Goal: Check status: Check status

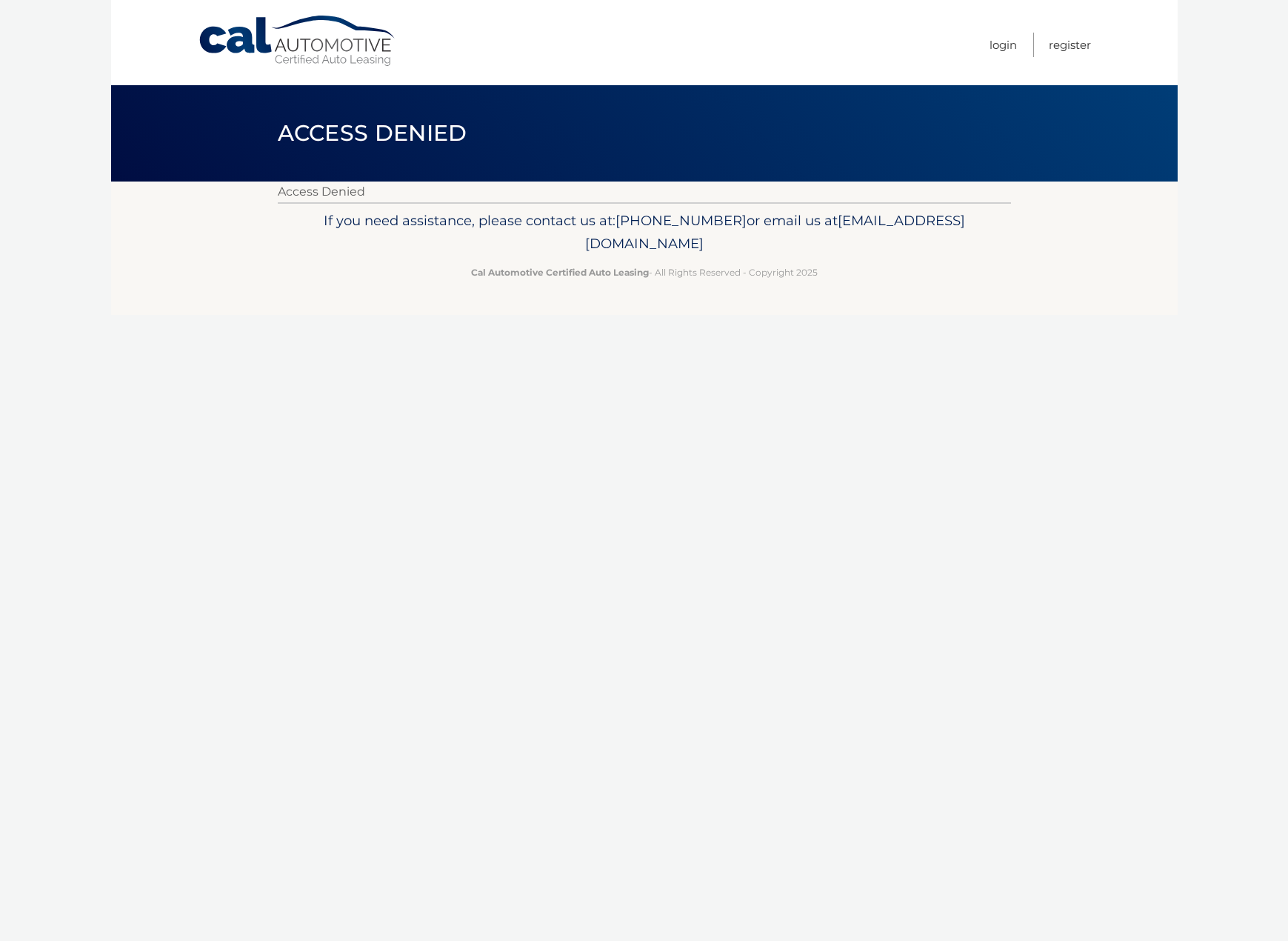
click at [305, 41] on link "Cal Automotive" at bounding box center [298, 41] width 200 height 53
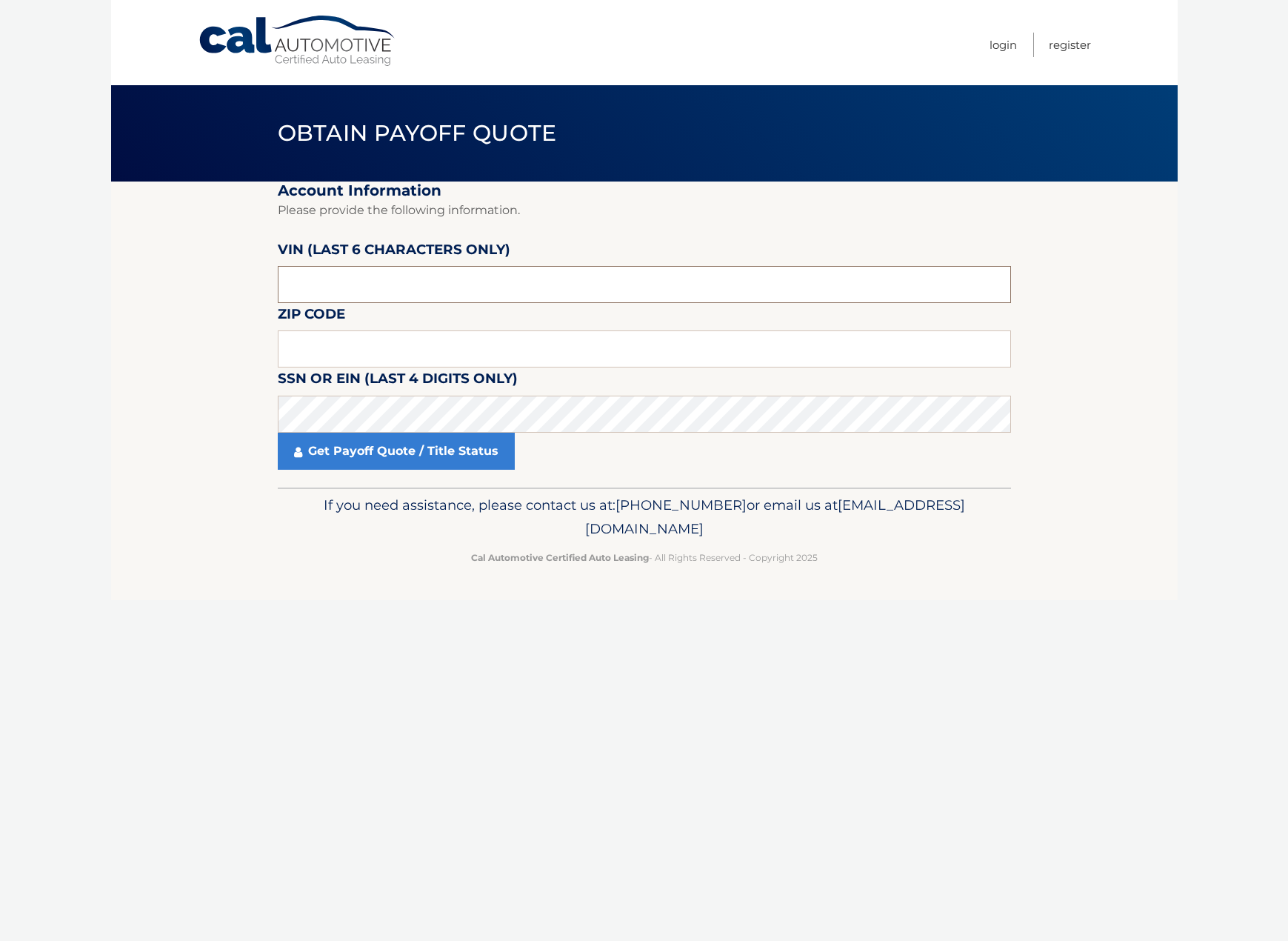
click at [349, 271] on input "text" at bounding box center [644, 285] width 734 height 37
drag, startPoint x: 339, startPoint y: 291, endPoint x: 238, endPoint y: 281, distance: 101.5
click at [243, 283] on section "Account Information Please provide the following information. VIN (last 6 chara…" at bounding box center [644, 335] width 1066 height 306
click at [372, 283] on input "text" at bounding box center [644, 285] width 734 height 37
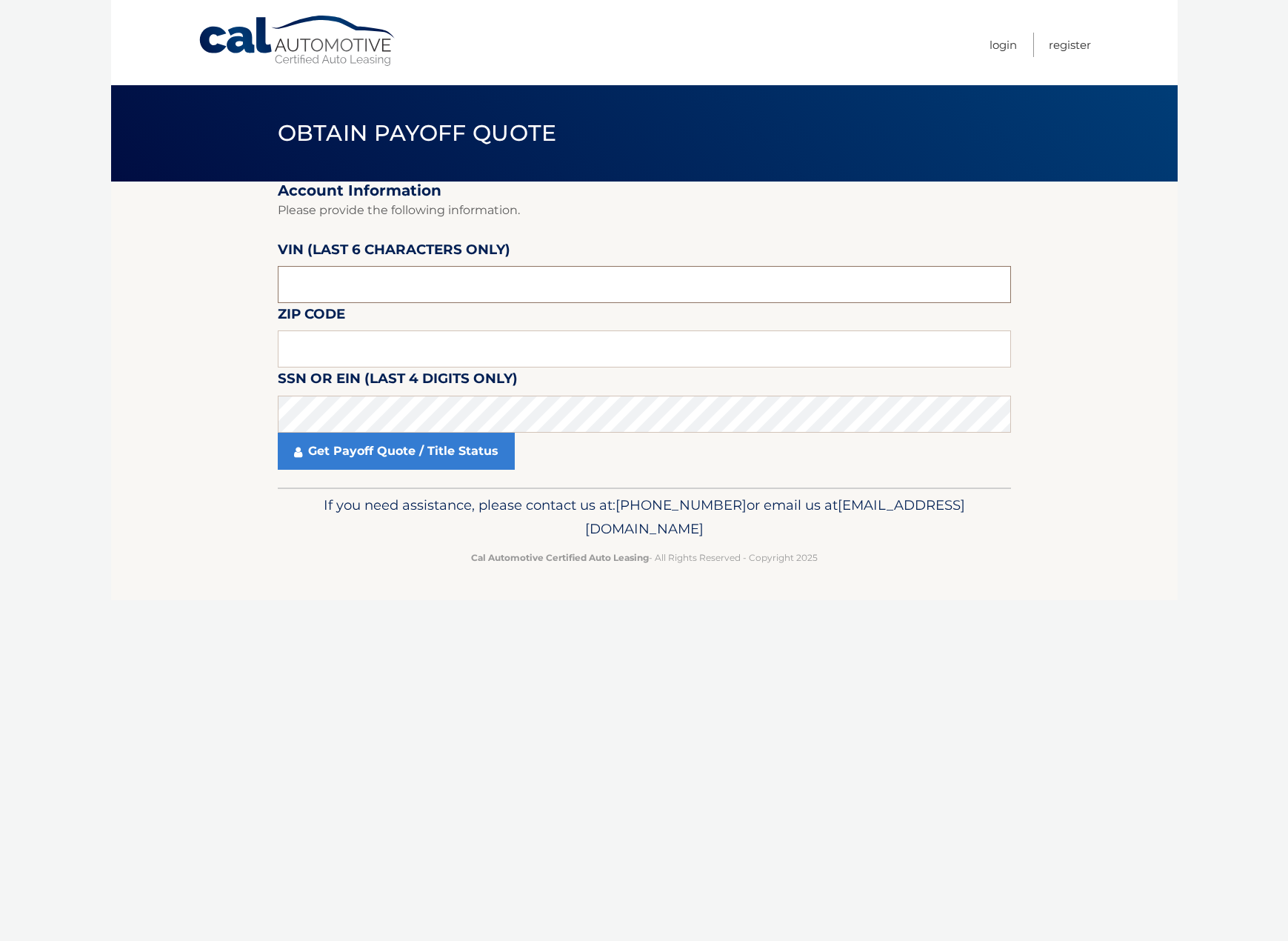
click at [372, 283] on input "text" at bounding box center [644, 285] width 734 height 37
click at [355, 340] on input "text" at bounding box center [644, 349] width 734 height 37
type input "11803"
click at [374, 455] on link "Get Payoff Quote / Title Status" at bounding box center [396, 451] width 237 height 37
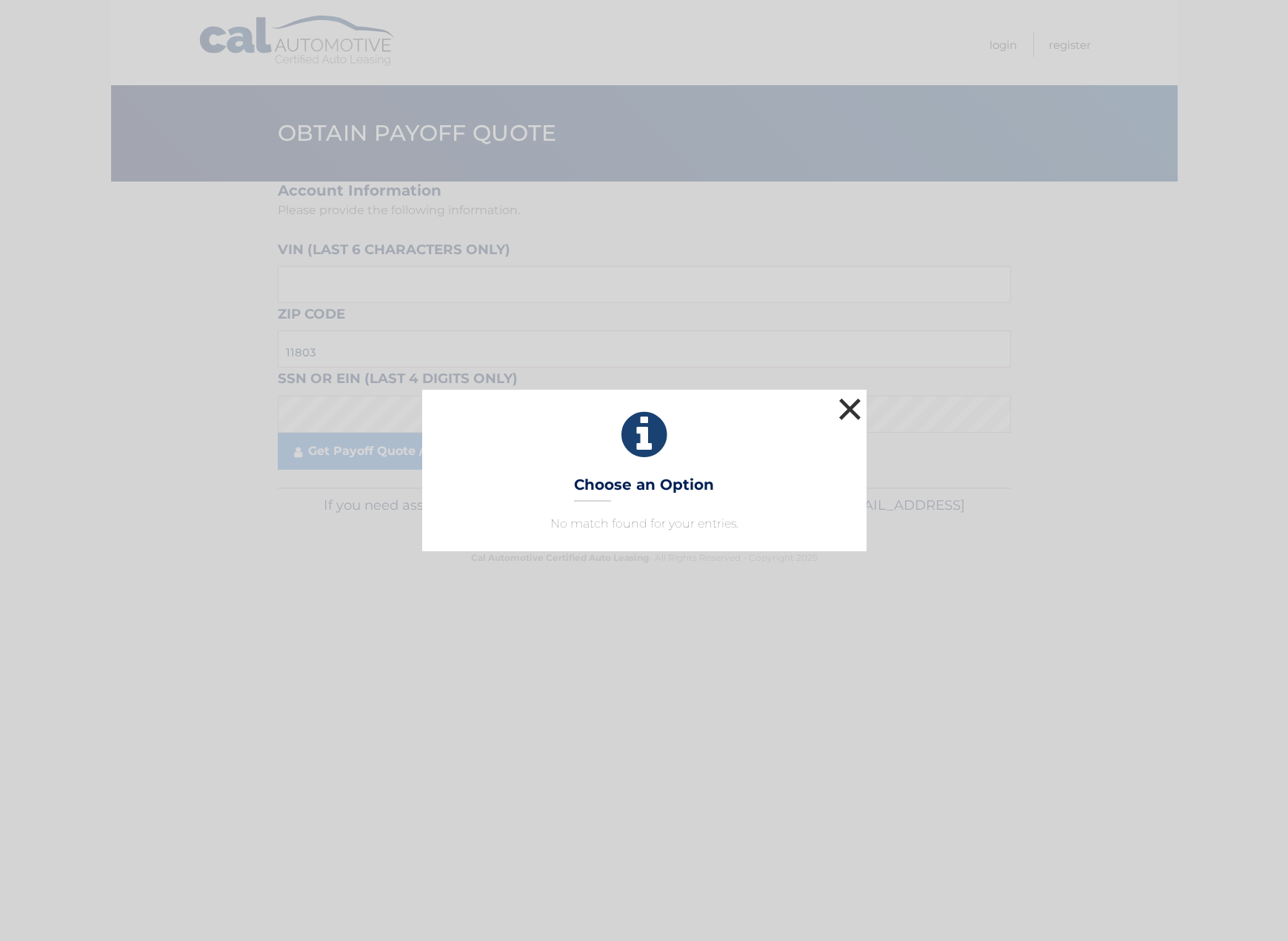
click at [850, 406] on button "×" at bounding box center [850, 409] width 29 height 29
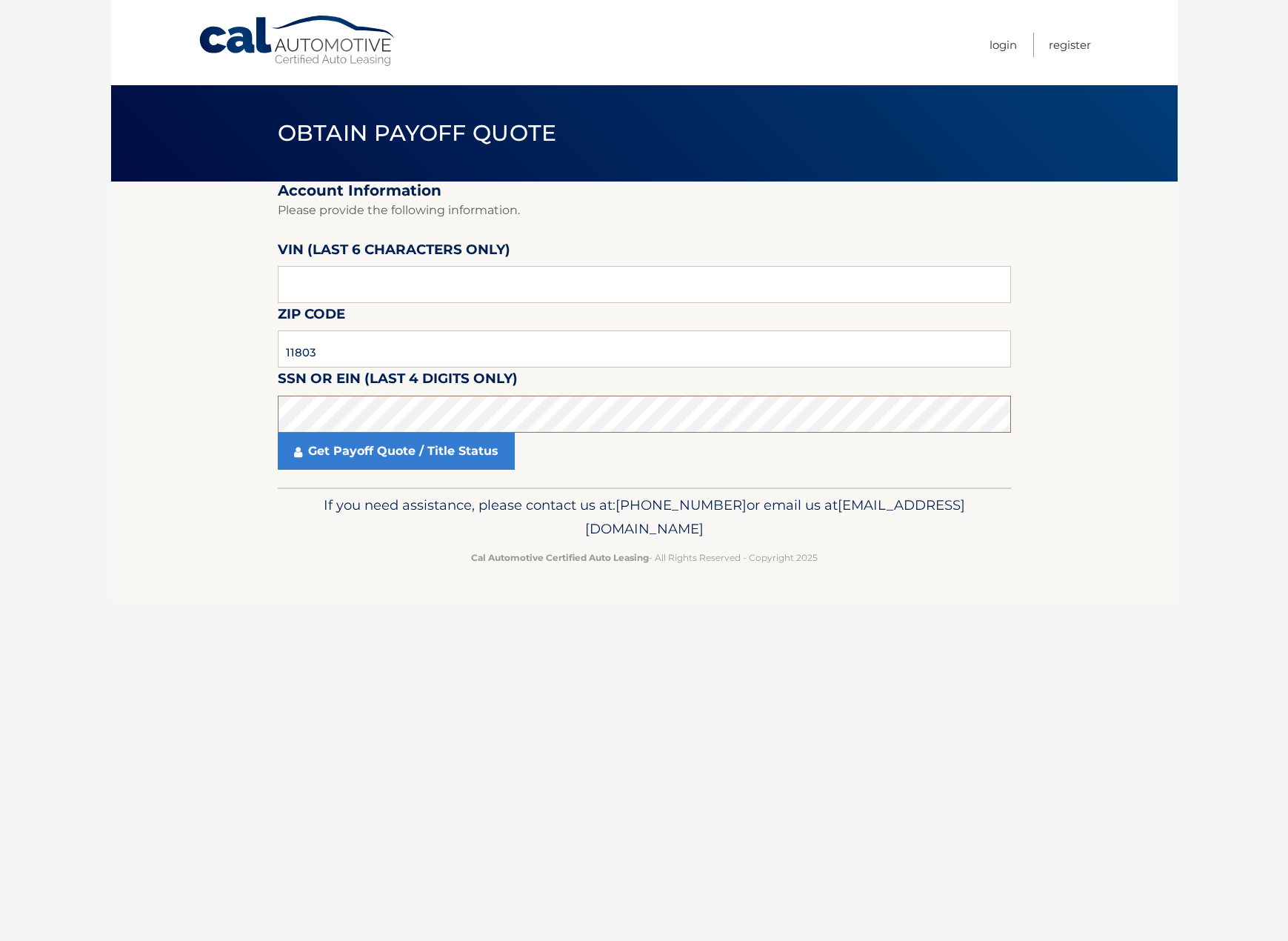
click at [187, 423] on section "Account Information Please provide the following information. VIN (last 6 chara…" at bounding box center [644, 335] width 1066 height 306
click at [348, 446] on link "Get Payoff Quote / Title Status" at bounding box center [396, 451] width 237 height 37
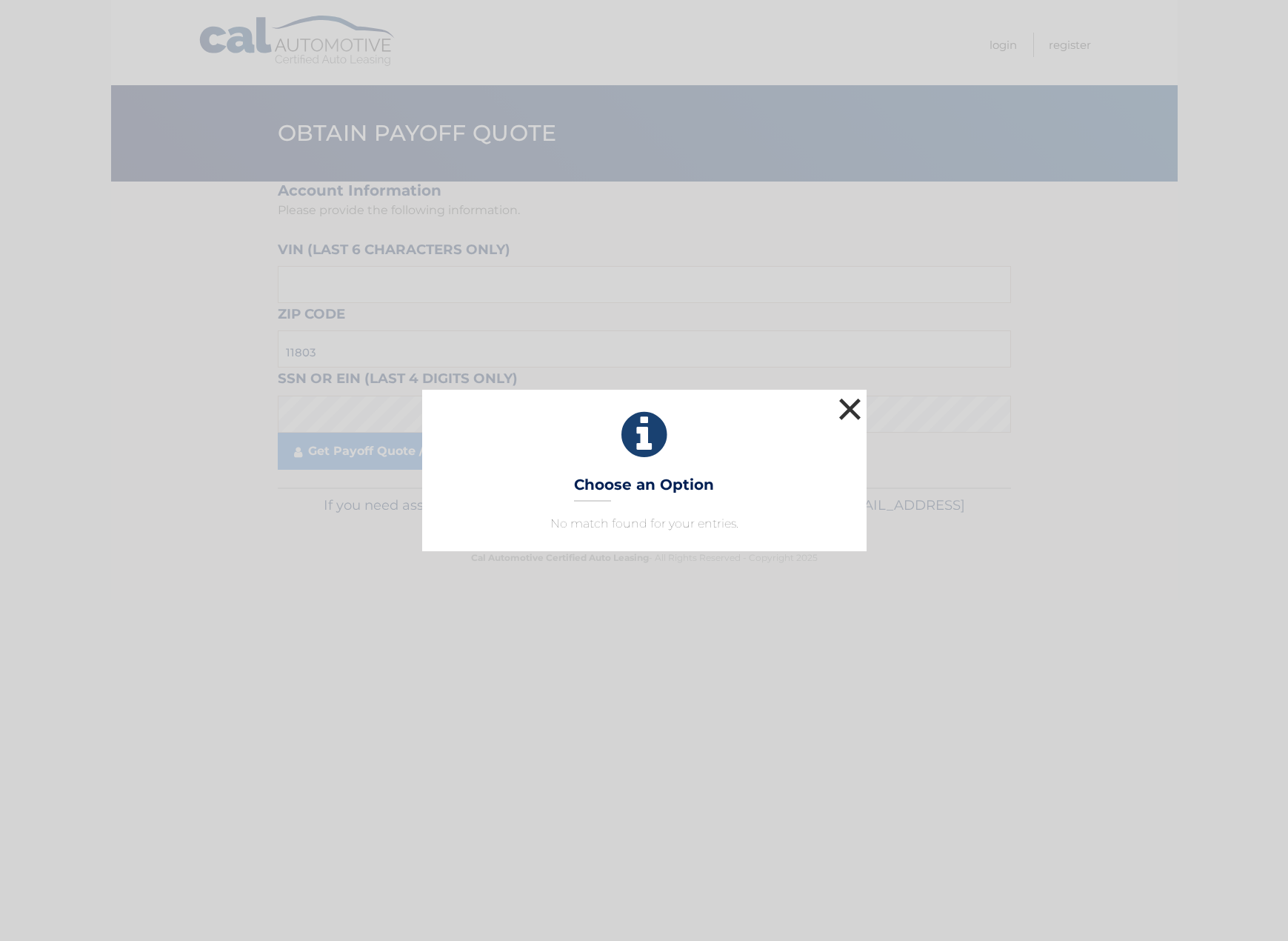
click at [851, 407] on button "×" at bounding box center [850, 409] width 29 height 29
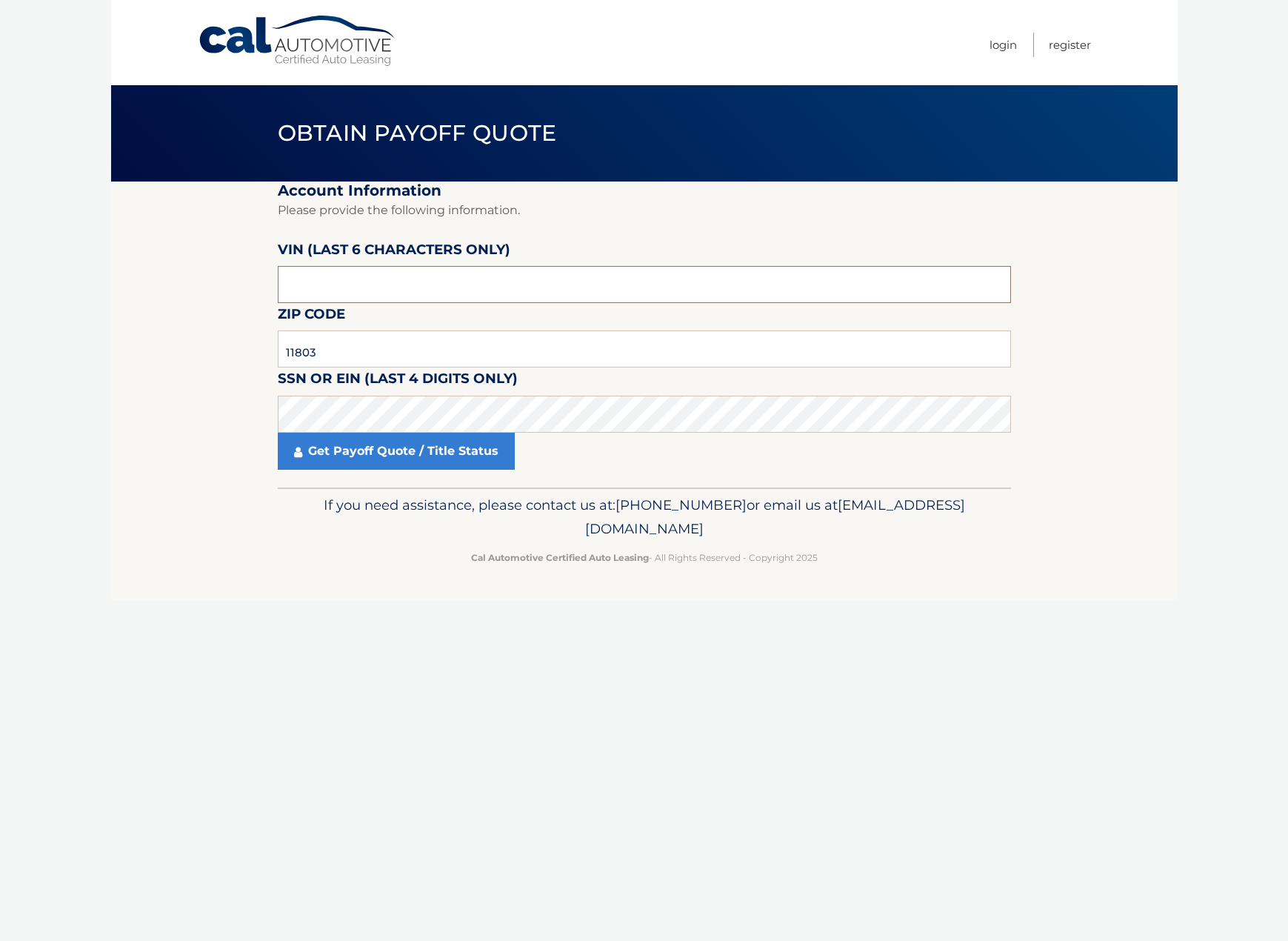
click at [288, 287] on input "text" at bounding box center [644, 285] width 734 height 37
drag, startPoint x: 337, startPoint y: 285, endPoint x: 253, endPoint y: 283, distance: 84.0
click at [253, 283] on section "Account Information Please provide the following information. VIN (last 6 chara…" at bounding box center [644, 335] width 1066 height 306
paste input "5R3711"
type input "5*****"
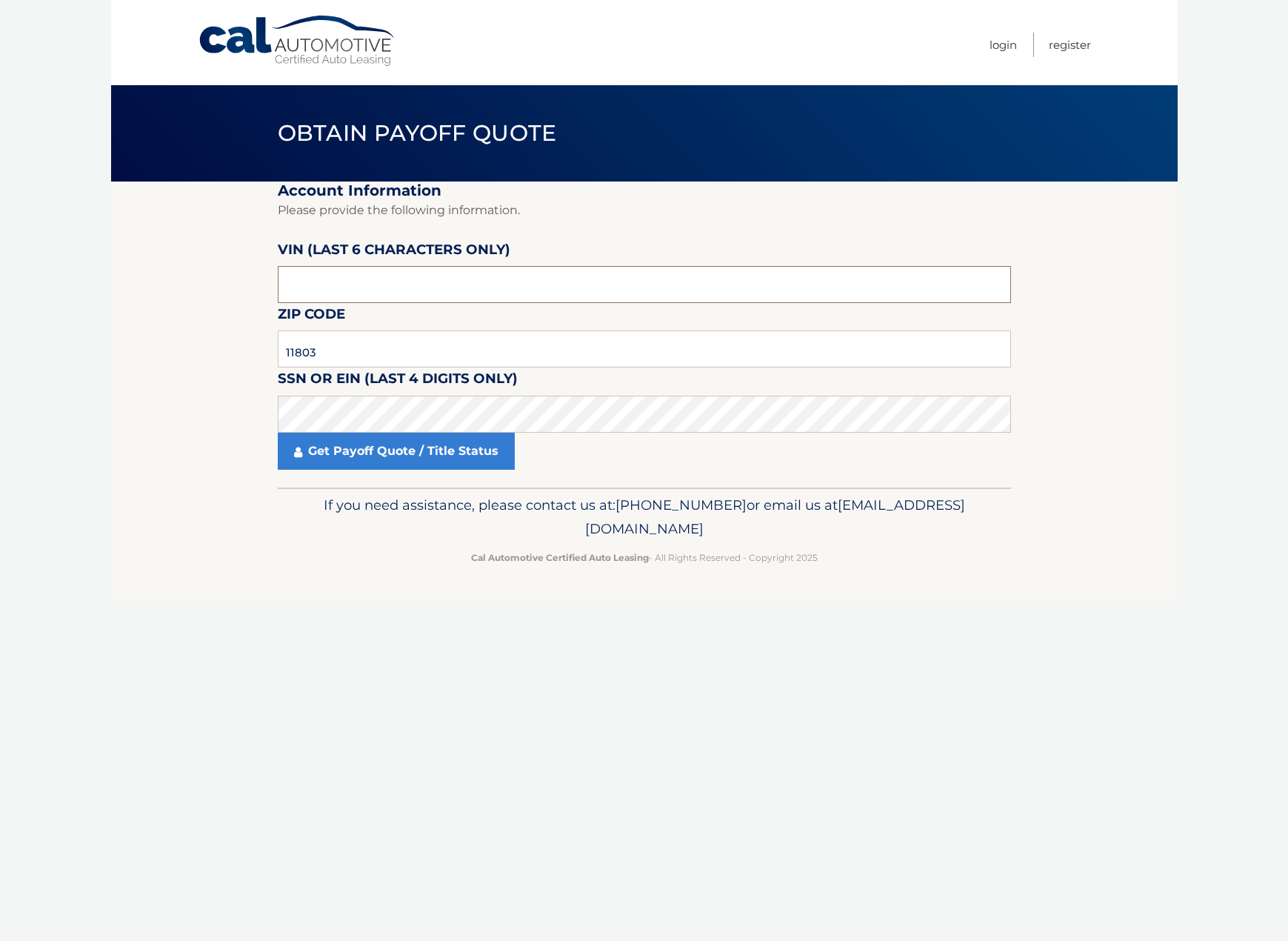
paste input "371170"
click at [435, 502] on p "If you need assistance, please contact us at: 609-807-3200 or email us at Custo…" at bounding box center [644, 517] width 714 height 47
click at [372, 445] on link "Get Payoff Quote / Title Status" at bounding box center [396, 451] width 237 height 37
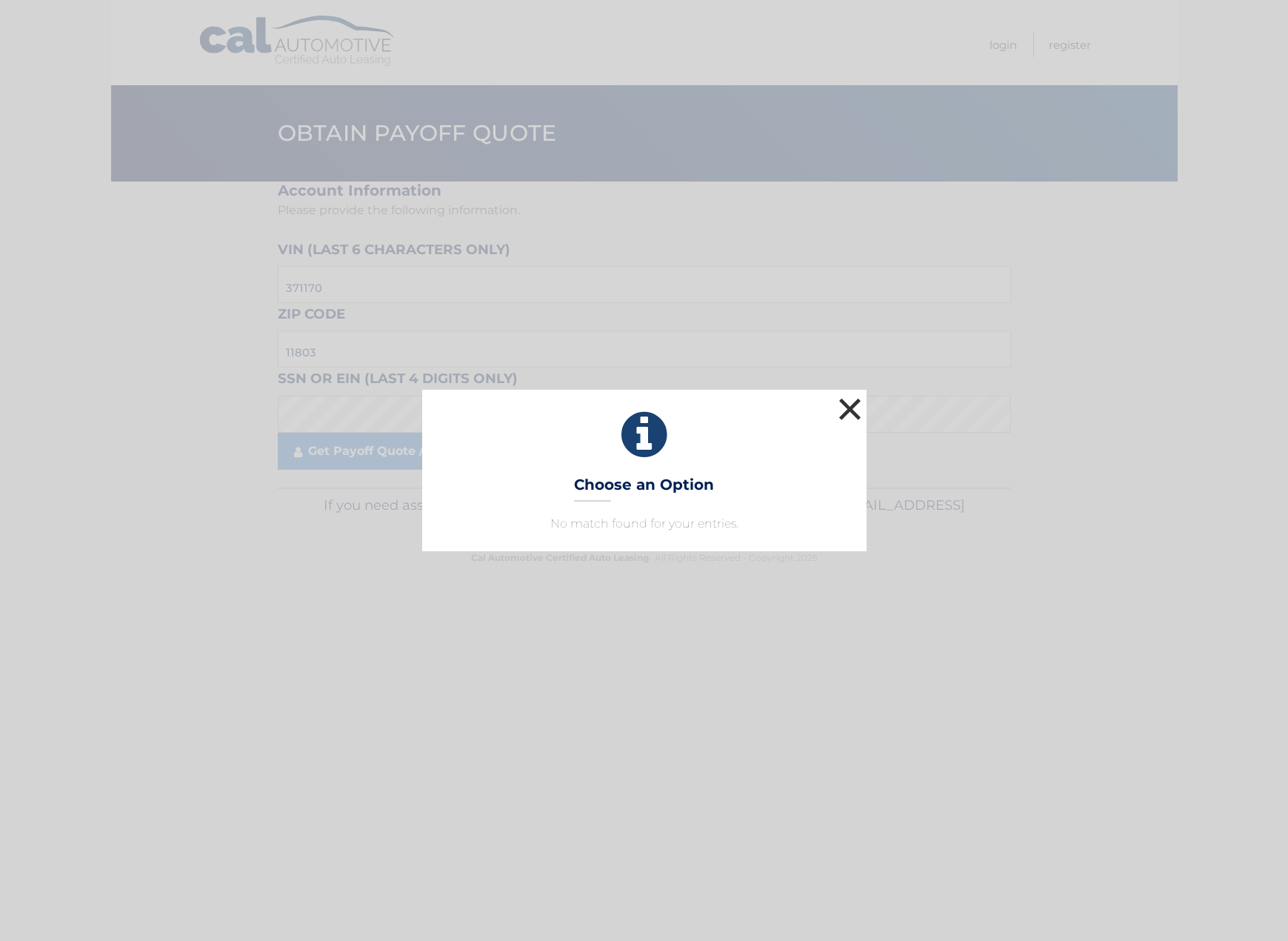
click at [862, 413] on button "×" at bounding box center [850, 409] width 29 height 29
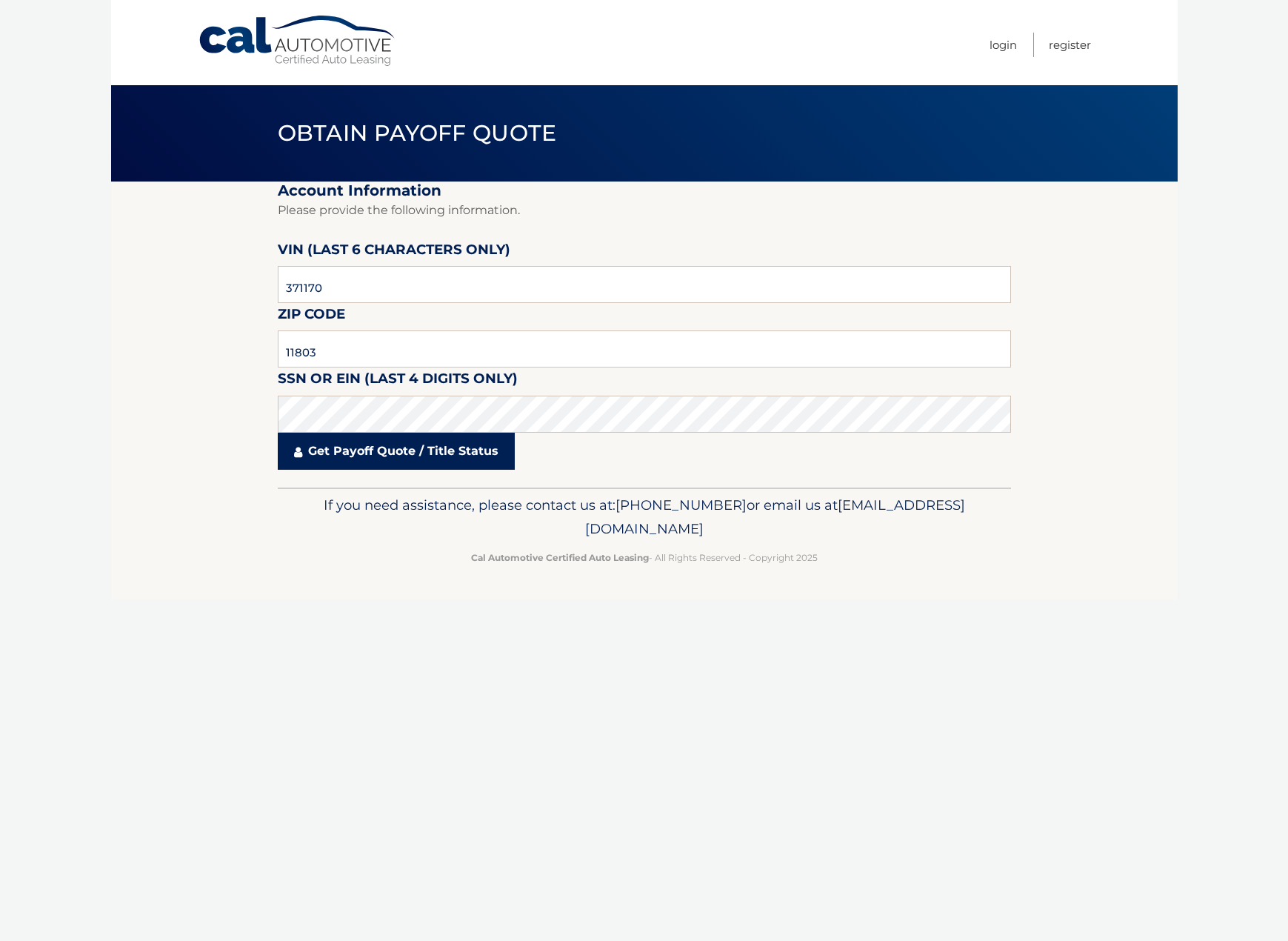
click at [325, 429] on fieldset "Account Information Please provide the following information. VIN (last 6 chara…" at bounding box center [644, 335] width 734 height 306
drag, startPoint x: 325, startPoint y: 432, endPoint x: 218, endPoint y: 400, distance: 111.7
click at [240, 404] on section "Account Information Please provide the following information. VIN (last 6 chara…" at bounding box center [644, 335] width 1066 height 306
click at [337, 446] on link "Get Payoff Quote / Title Status" at bounding box center [396, 451] width 237 height 37
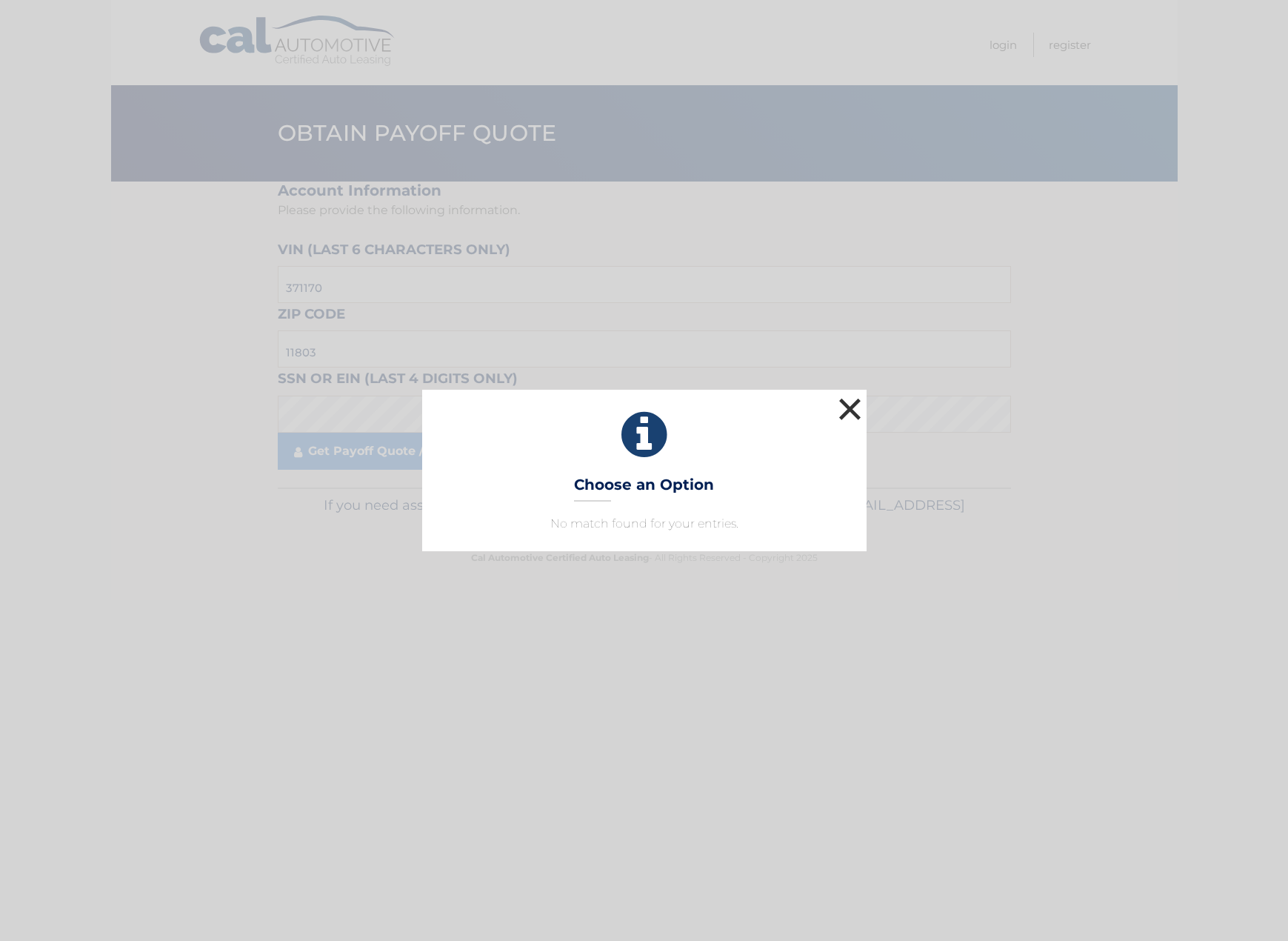
click at [846, 409] on button "×" at bounding box center [850, 409] width 29 height 29
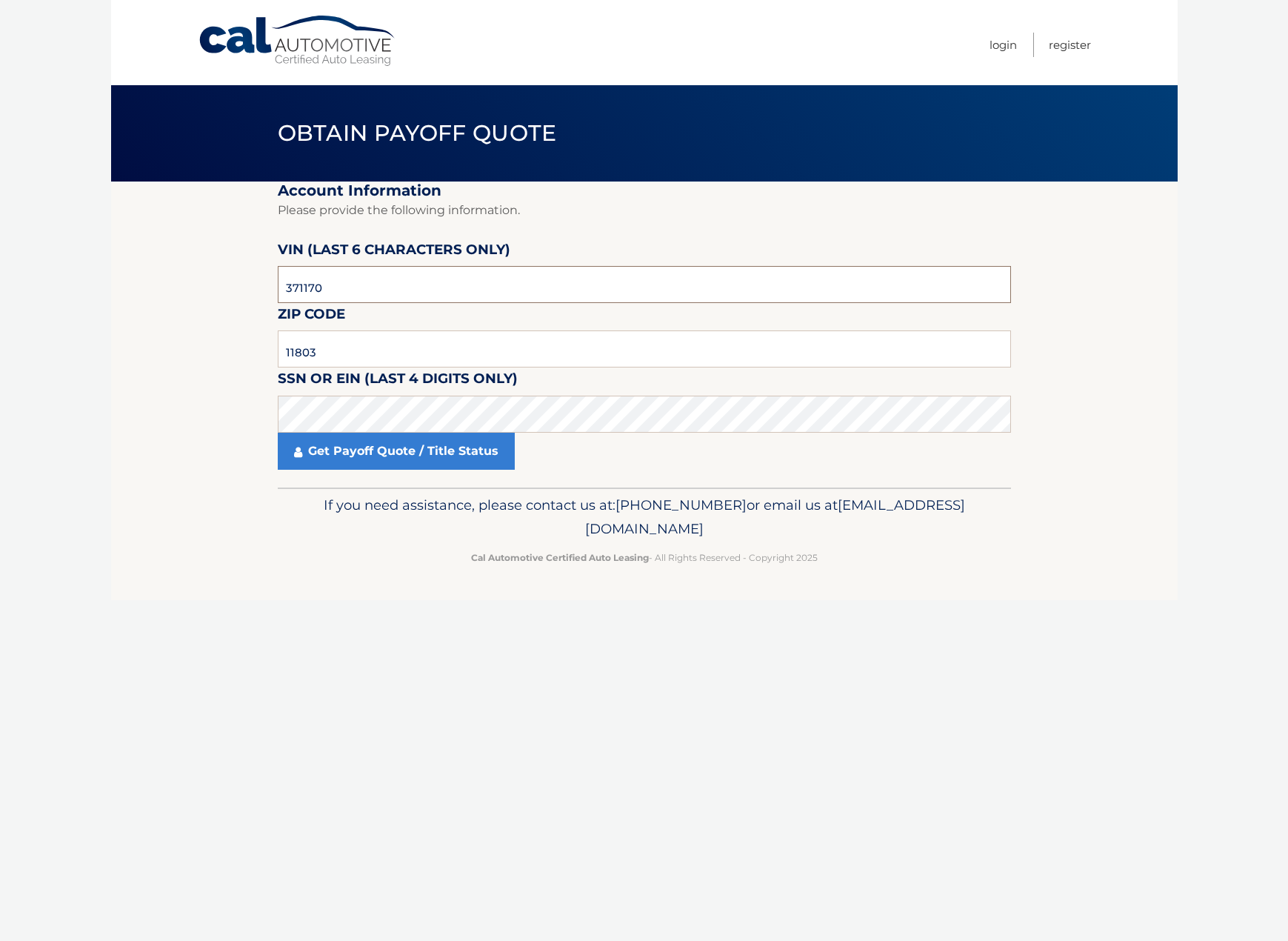
click at [339, 285] on input "371170" at bounding box center [644, 285] width 734 height 37
drag, startPoint x: 374, startPoint y: 279, endPoint x: 302, endPoint y: 263, distance: 73.8
click at [302, 238] on div "VIN (last 6 characters only) 371170" at bounding box center [644, 238] width 734 height 0
click at [343, 283] on input "371170" at bounding box center [644, 285] width 734 height 37
drag, startPoint x: 350, startPoint y: 283, endPoint x: 252, endPoint y: 283, distance: 98.0
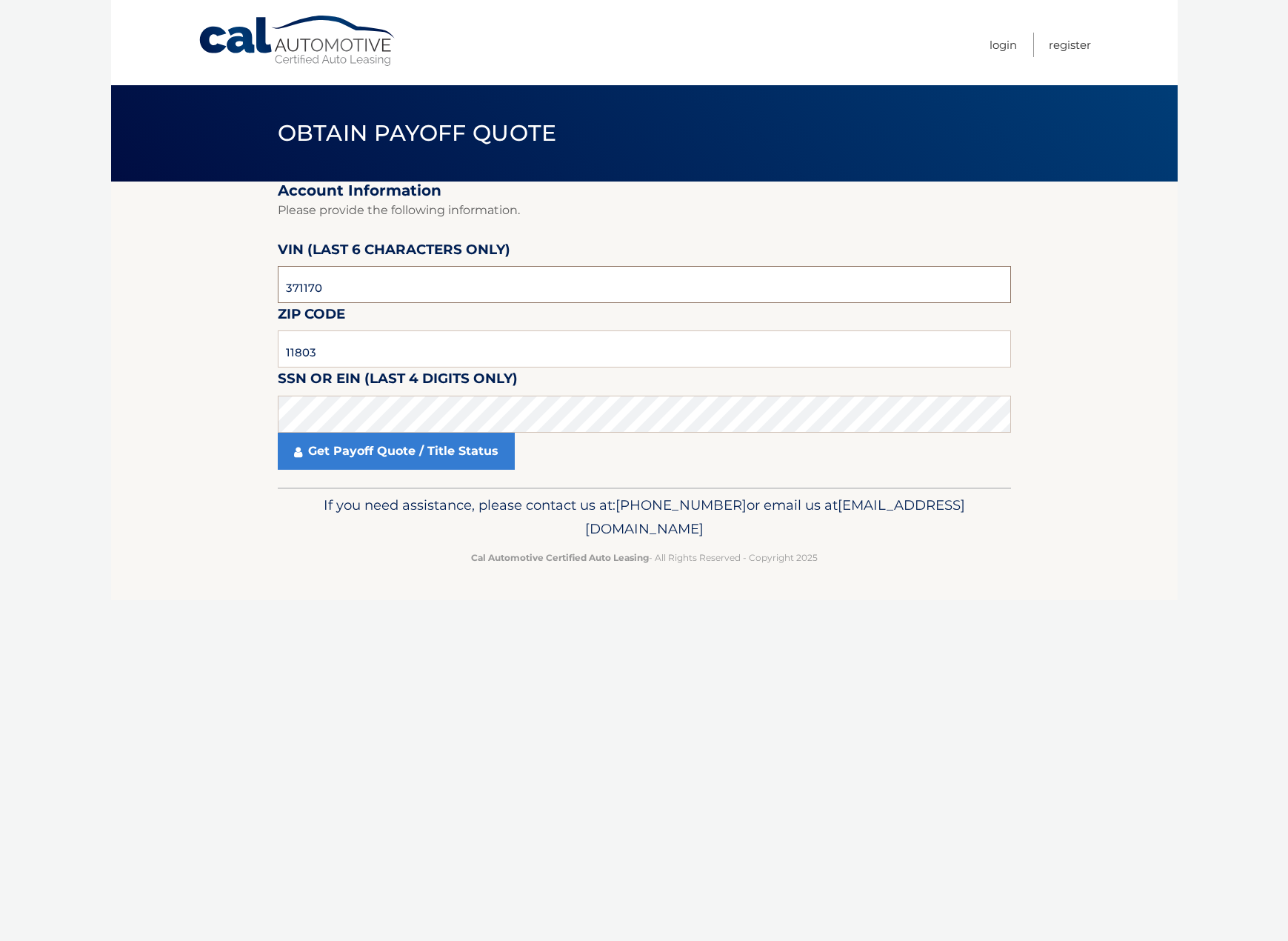
click at [252, 283] on section "Account Information Please provide the following information. VIN (last 6 chara…" at bounding box center [644, 335] width 1066 height 306
click at [445, 461] on link "Get Payoff Quote / Title Status" at bounding box center [396, 451] width 237 height 37
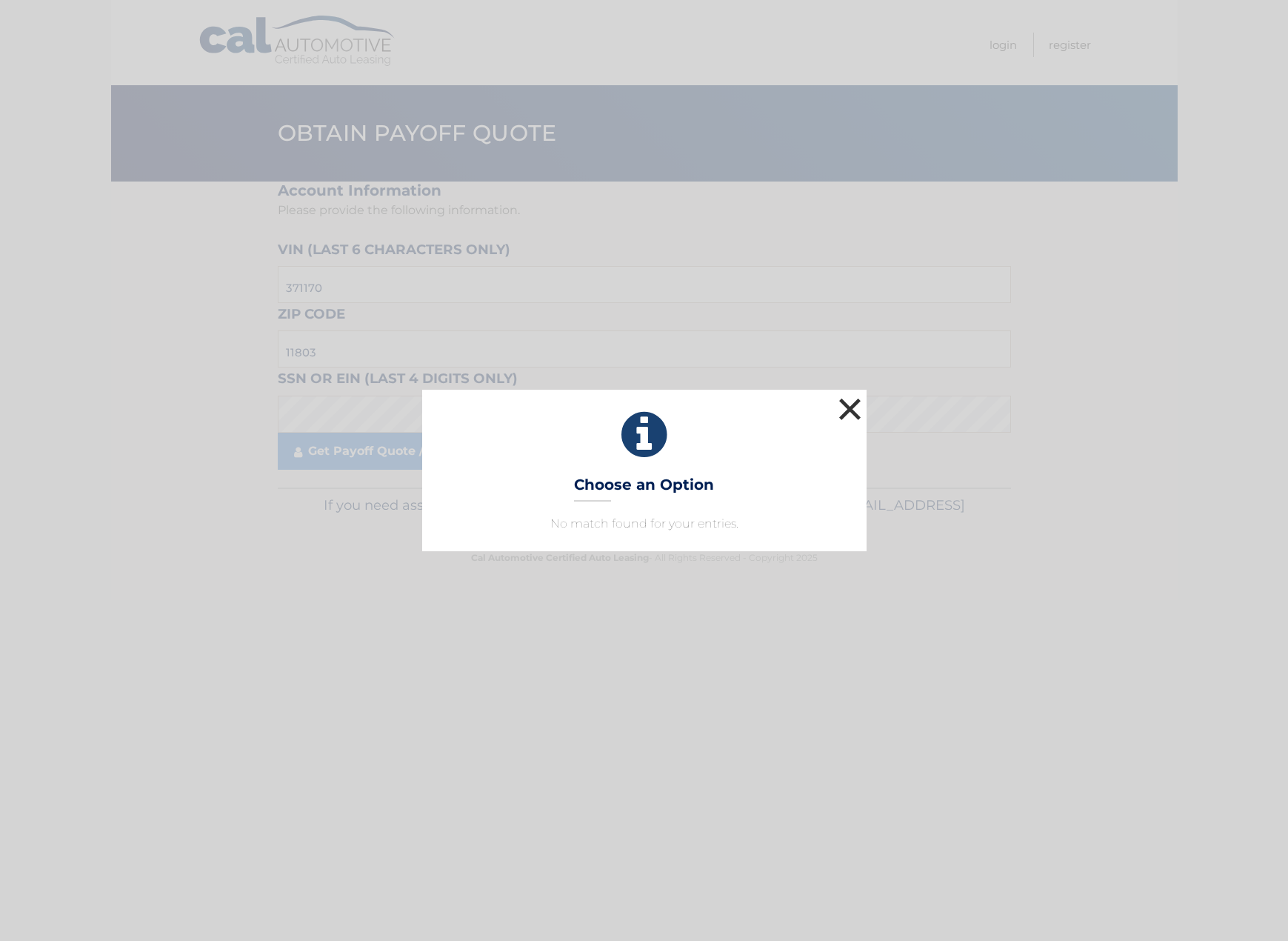
click at [841, 412] on button "×" at bounding box center [850, 409] width 29 height 29
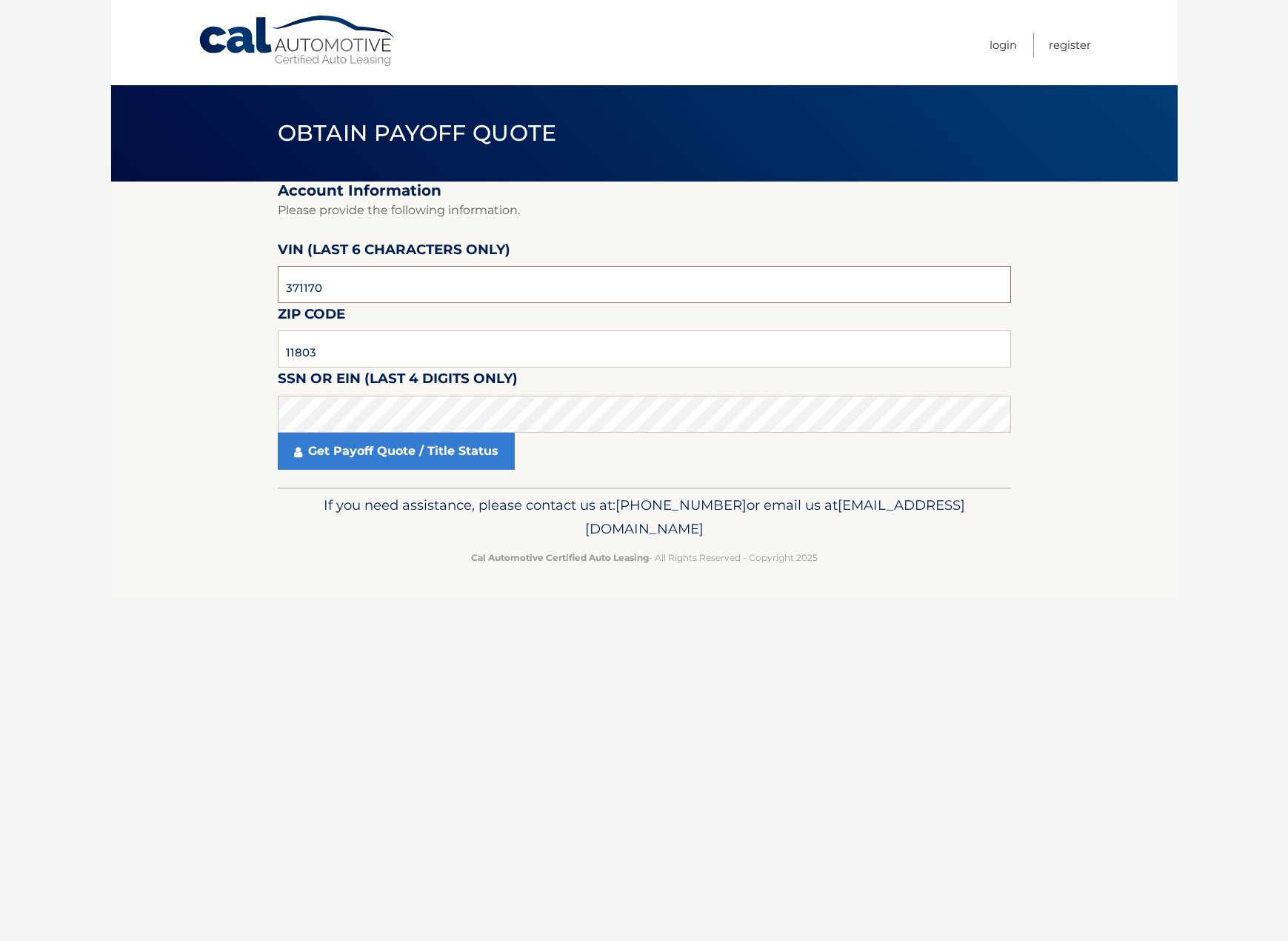
drag, startPoint x: 355, startPoint y: 283, endPoint x: 100, endPoint y: 266, distance: 255.6
click at [102, 268] on body "Cal Automotive Menu Login Register Obtain Payoff Quote" at bounding box center [644, 470] width 1288 height 941
type input "711703"
click at [379, 455] on link "Get Payoff Quote / Title Status" at bounding box center [396, 451] width 237 height 37
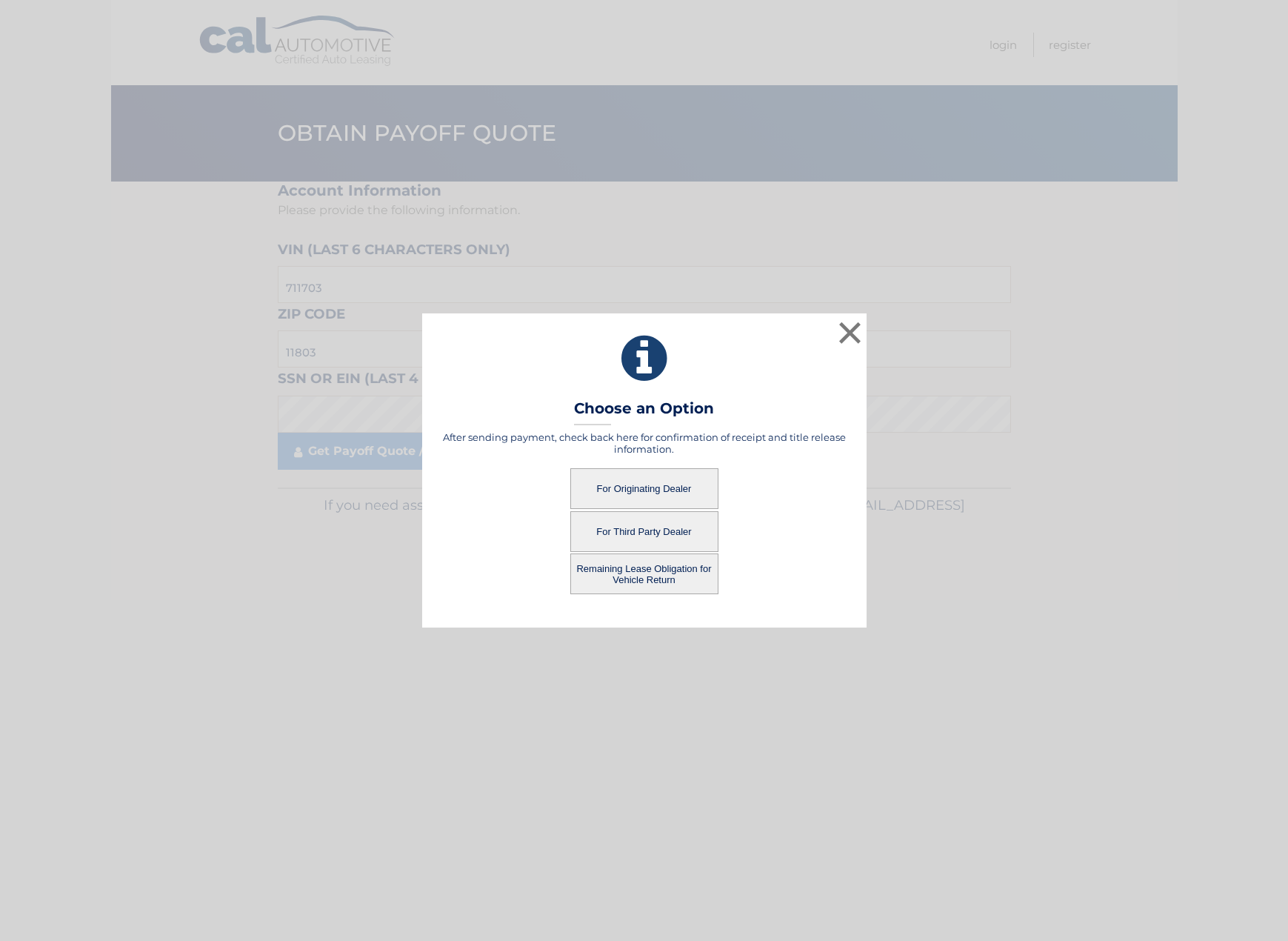
click at [669, 531] on button "For Third Party Dealer" at bounding box center [644, 532] width 148 height 41
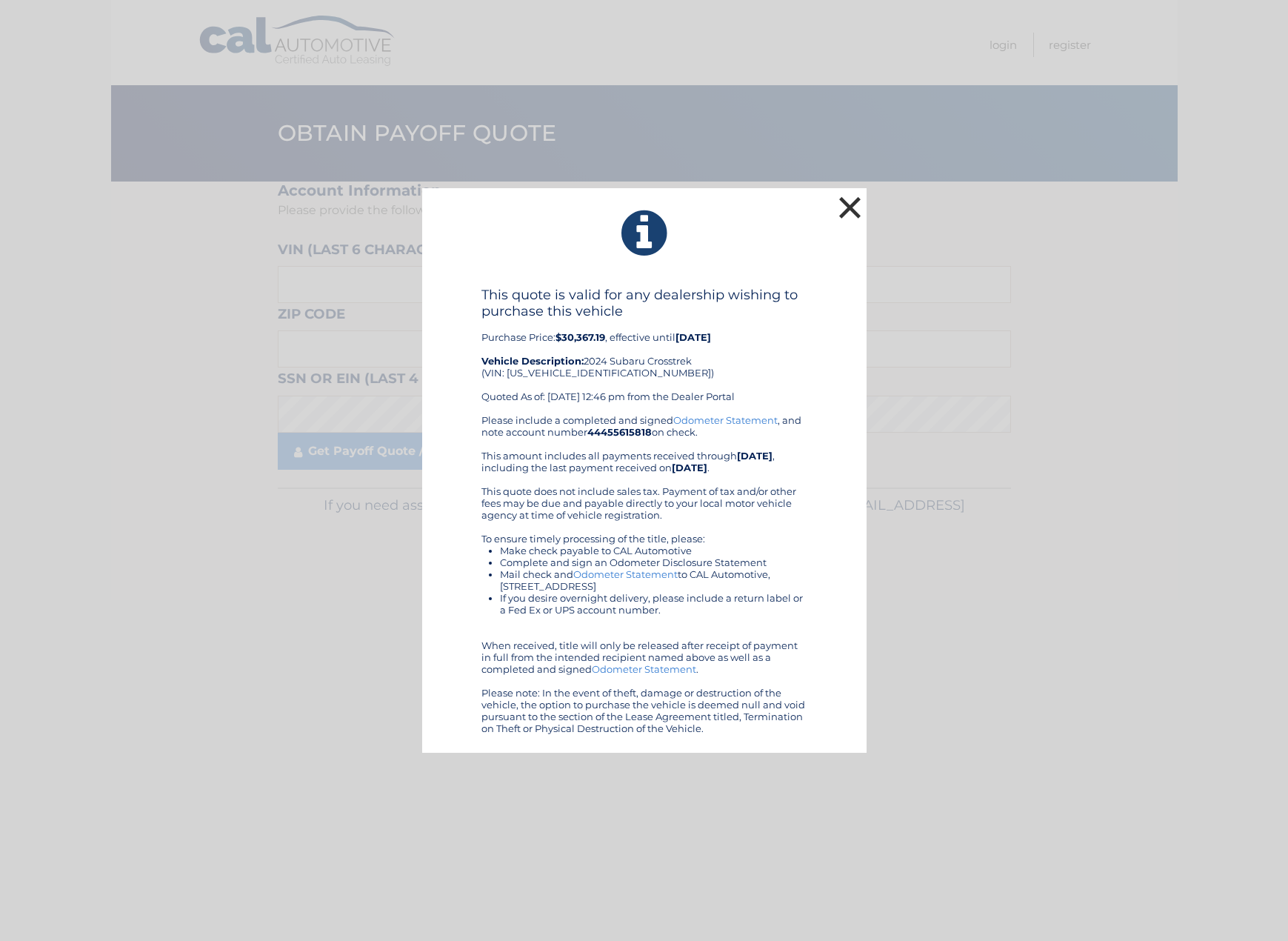
click at [853, 204] on button "×" at bounding box center [850, 207] width 29 height 29
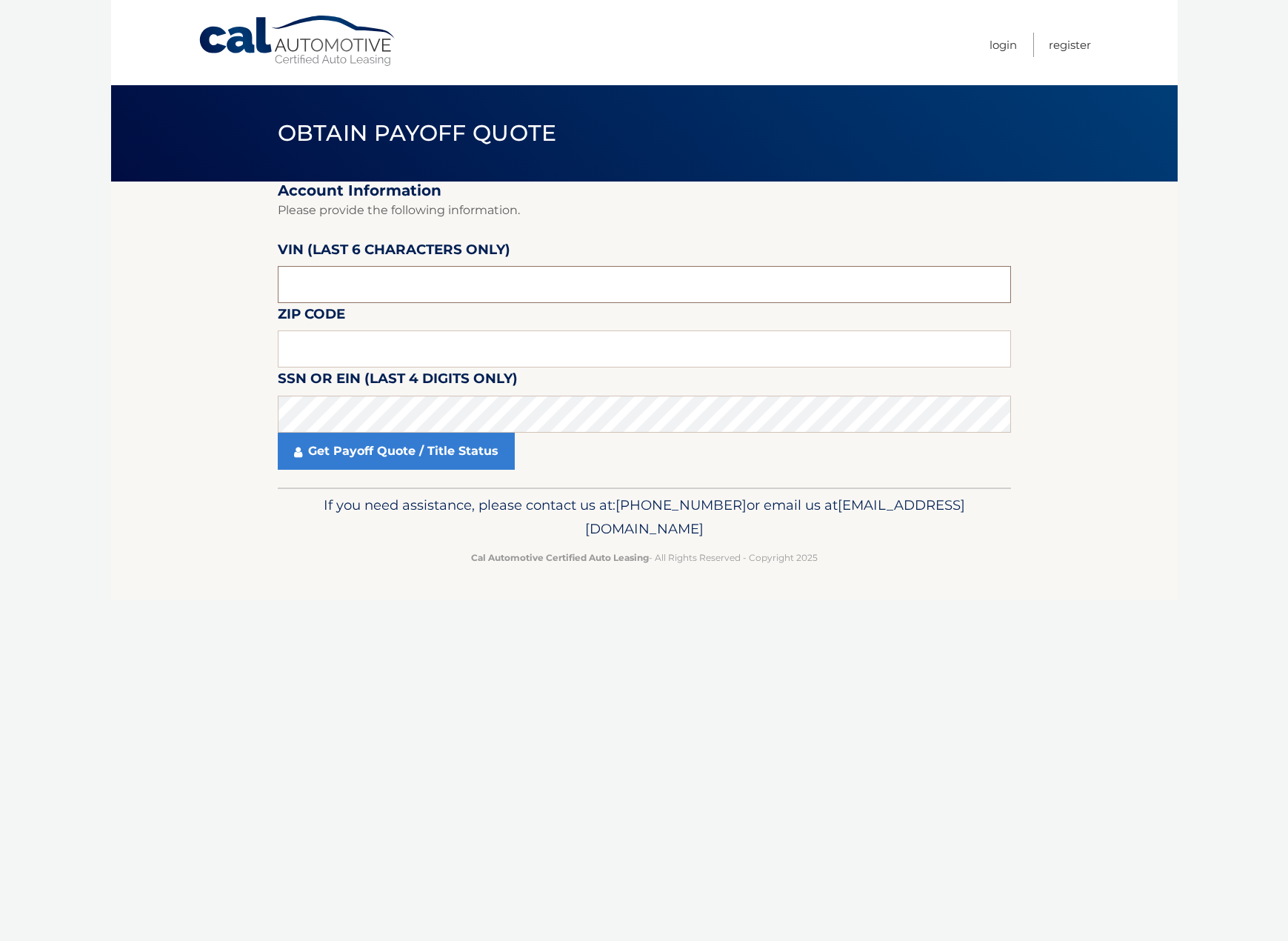
click at [350, 281] on input "text" at bounding box center [644, 285] width 734 height 37
type input "711703"
type input "11803"
click at [391, 455] on link "Get Payoff Quote / Title Status" at bounding box center [396, 451] width 237 height 37
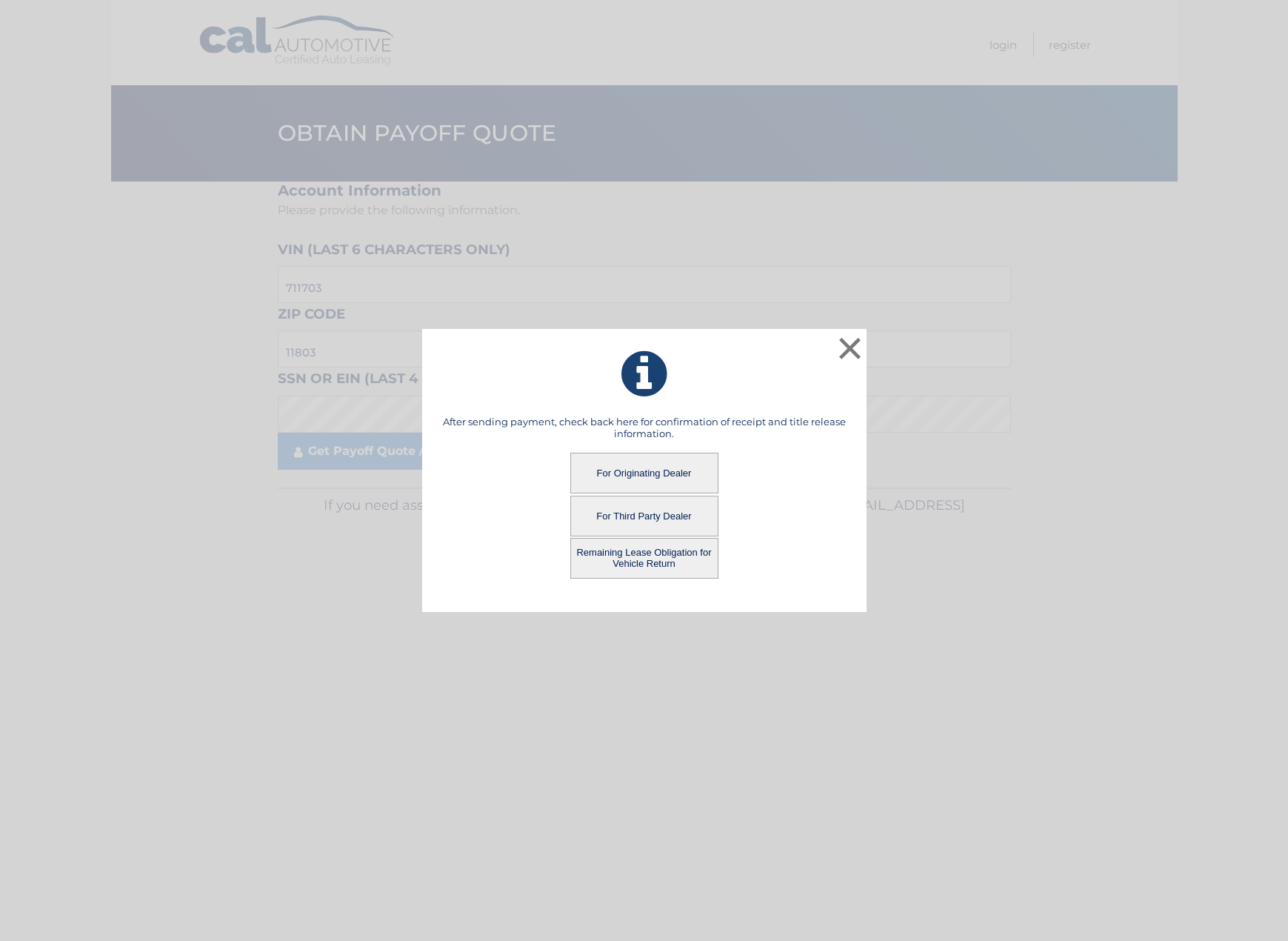
click at [661, 556] on button "Remaining Lease Obligation for Vehicle Return" at bounding box center [644, 558] width 148 height 41
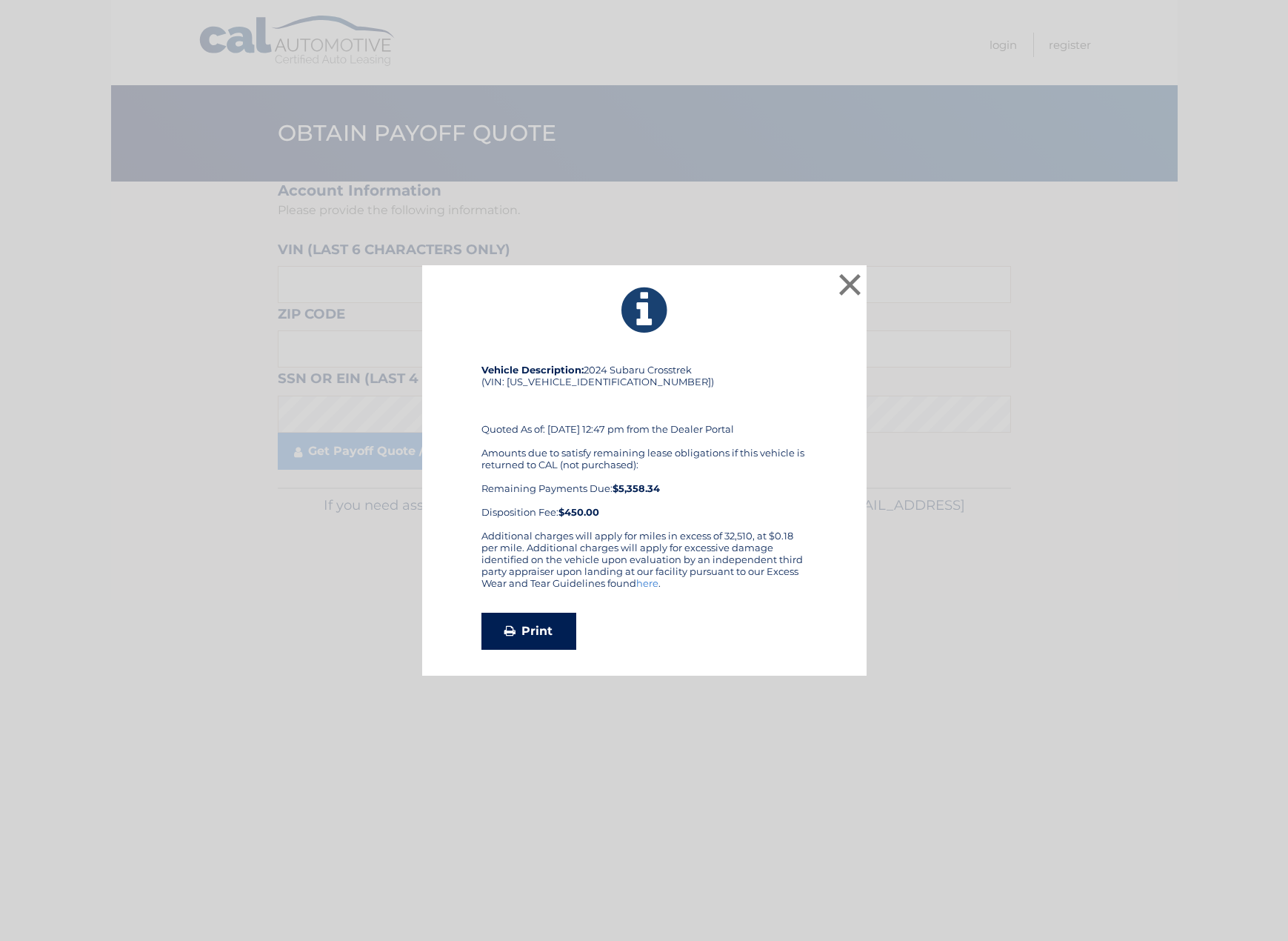
click at [516, 631] on icon at bounding box center [509, 631] width 11 height 12
